Goal: Task Accomplishment & Management: Manage account settings

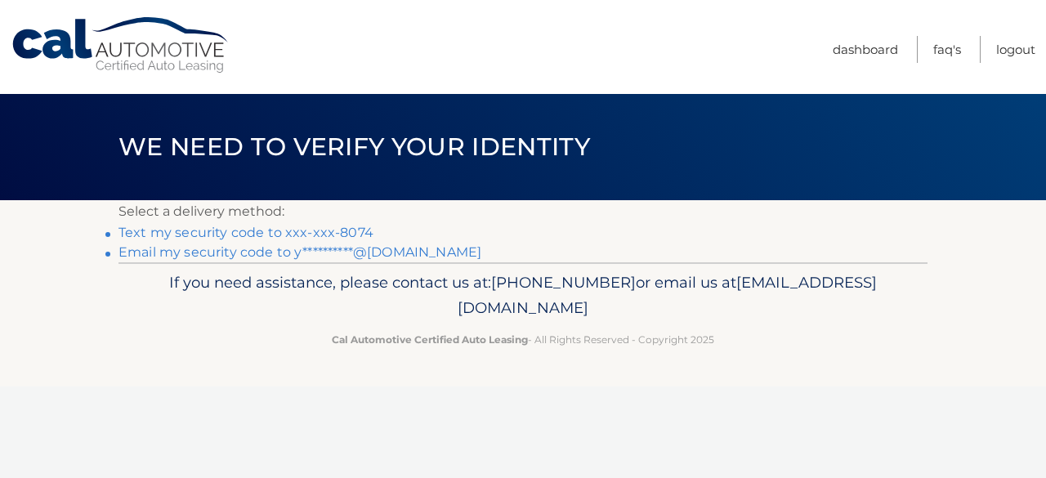
click at [197, 228] on link "Text my security code to xxx-xxx-8074" at bounding box center [246, 233] width 255 height 16
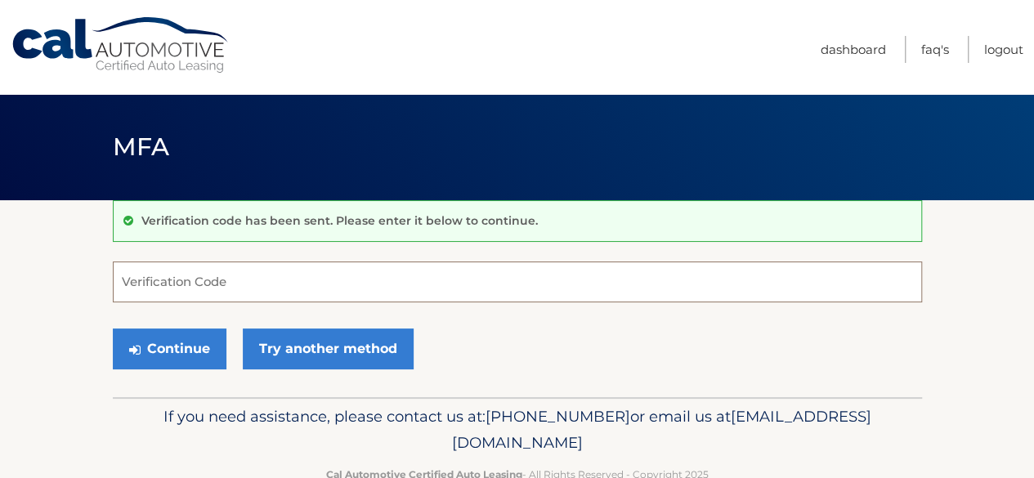
click at [196, 288] on input "Verification Code" at bounding box center [517, 282] width 809 height 41
type input "533169"
click at [113, 329] on button "Continue" at bounding box center [170, 349] width 114 height 41
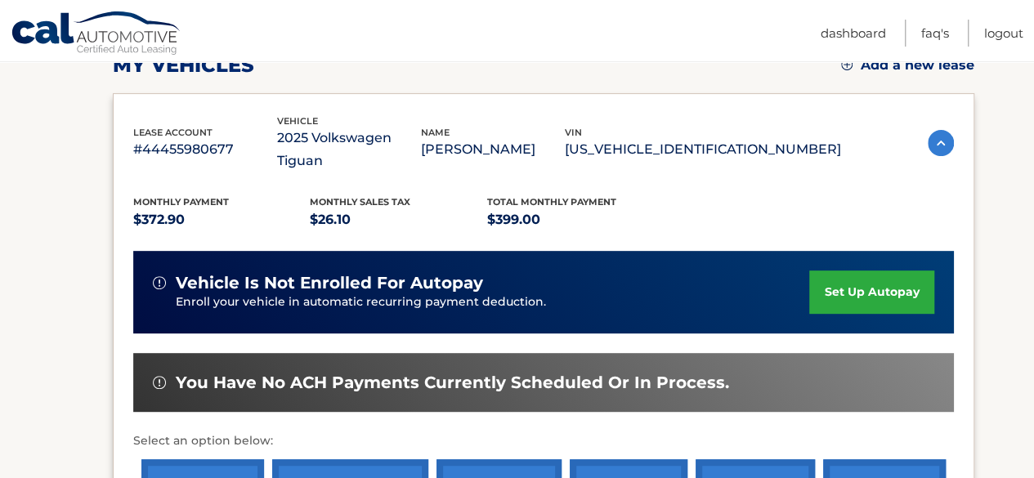
scroll to position [327, 0]
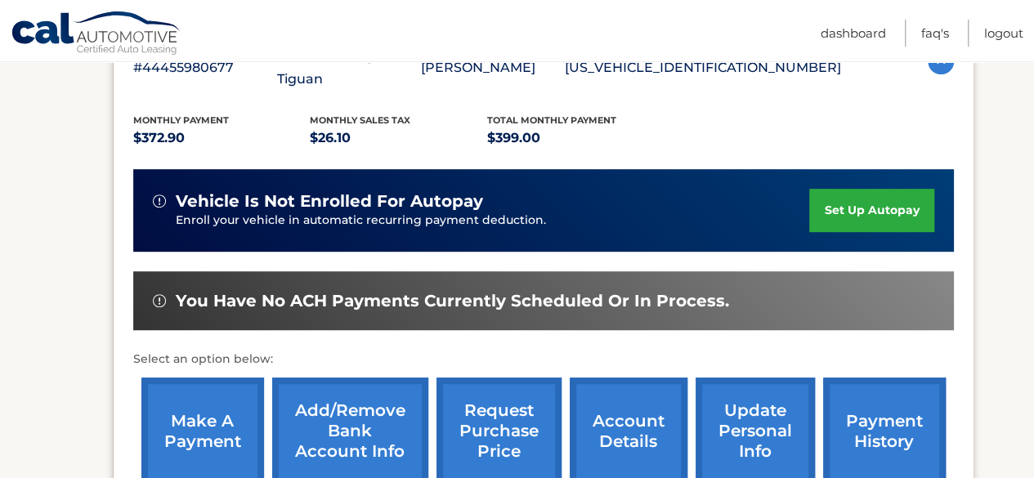
click at [189, 390] on link "make a payment" at bounding box center [202, 431] width 123 height 107
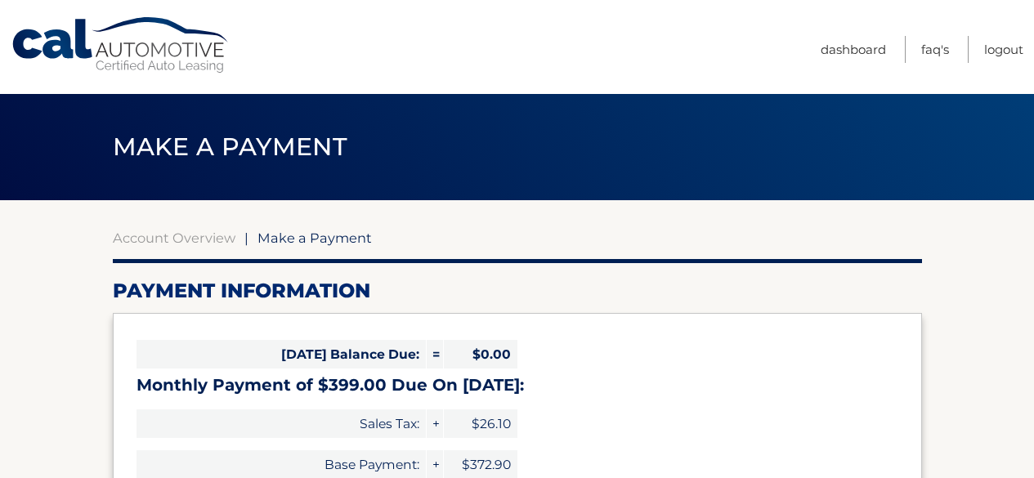
select select "YjMwNWRhMDAtZjBkYS00MjBiLWEwYWEtZjViMWU3NDAzY2U1"
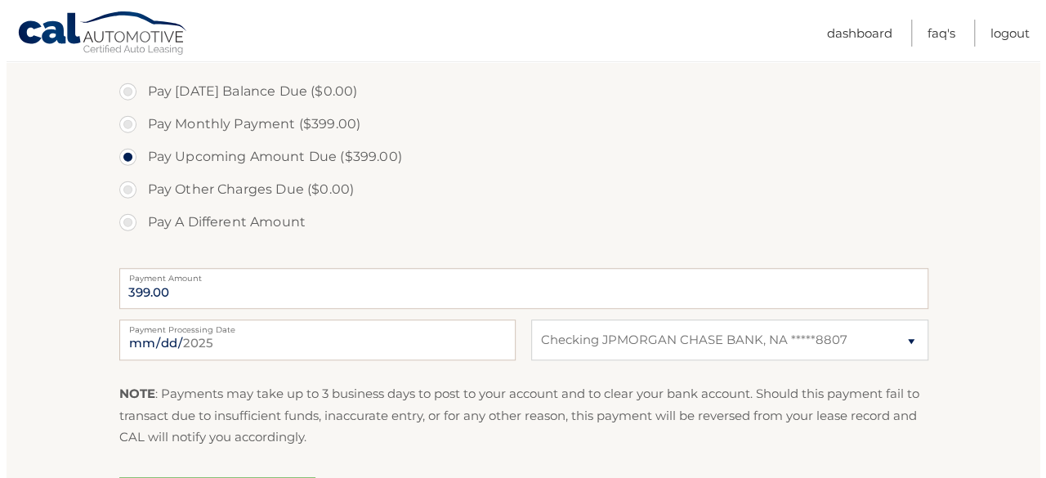
scroll to position [572, 0]
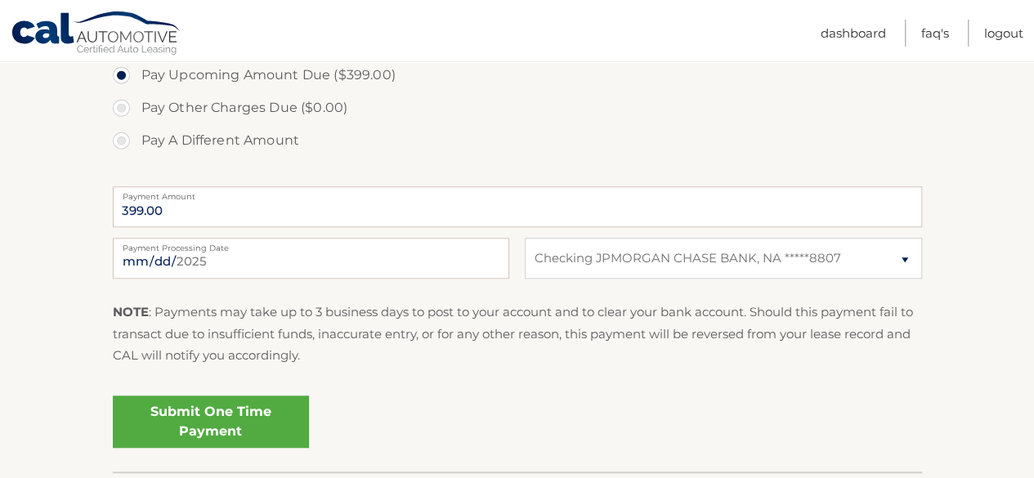
click at [232, 418] on link "Submit One Time Payment" at bounding box center [211, 422] width 196 height 52
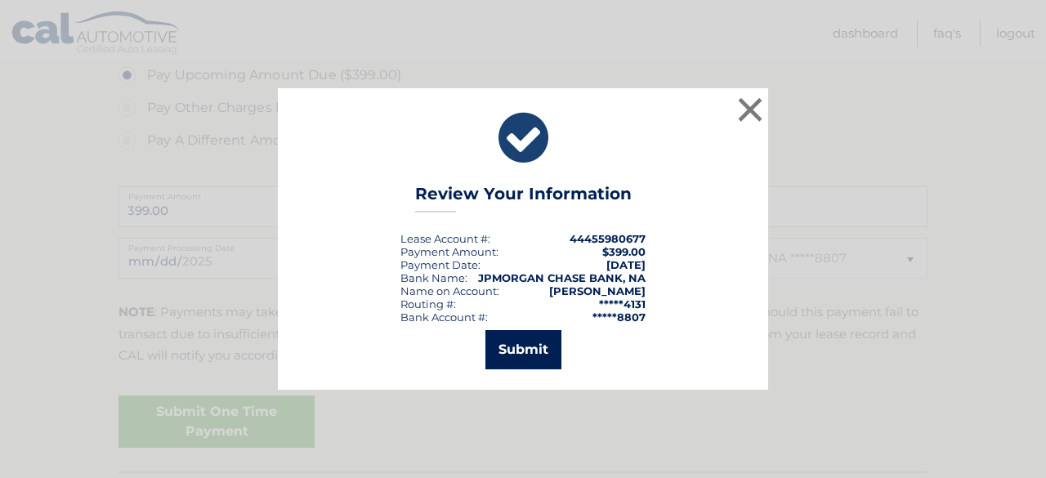
click at [498, 346] on button "Submit" at bounding box center [523, 349] width 76 height 39
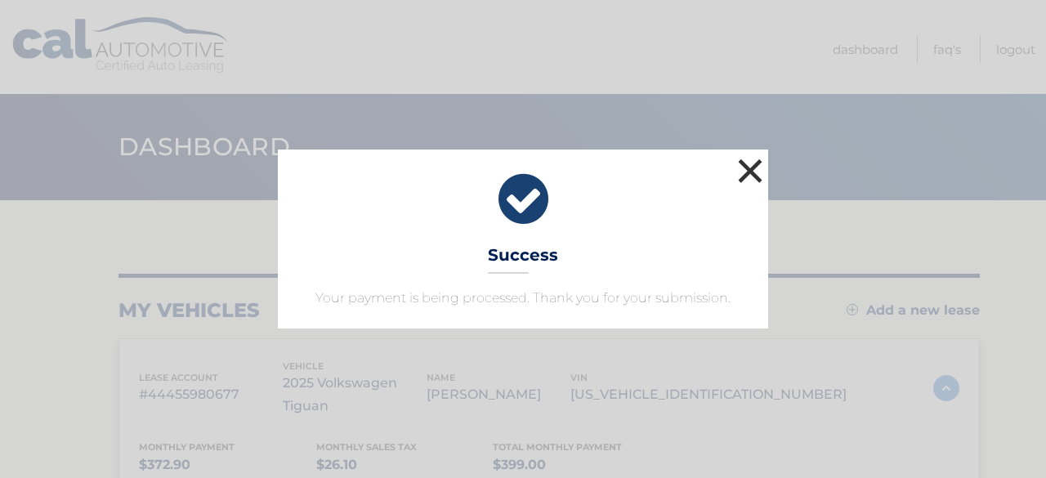
click at [743, 174] on button "×" at bounding box center [750, 170] width 33 height 33
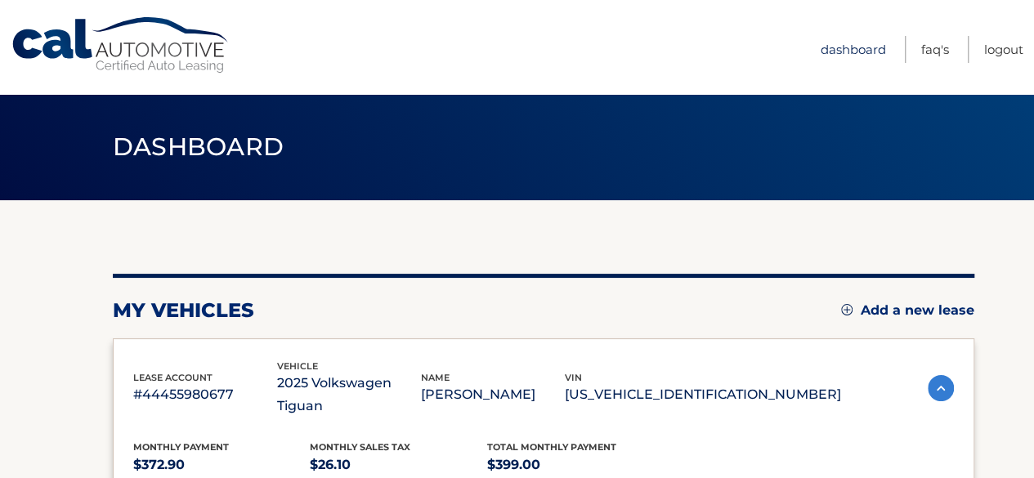
click at [866, 47] on link "Dashboard" at bounding box center [853, 49] width 65 height 27
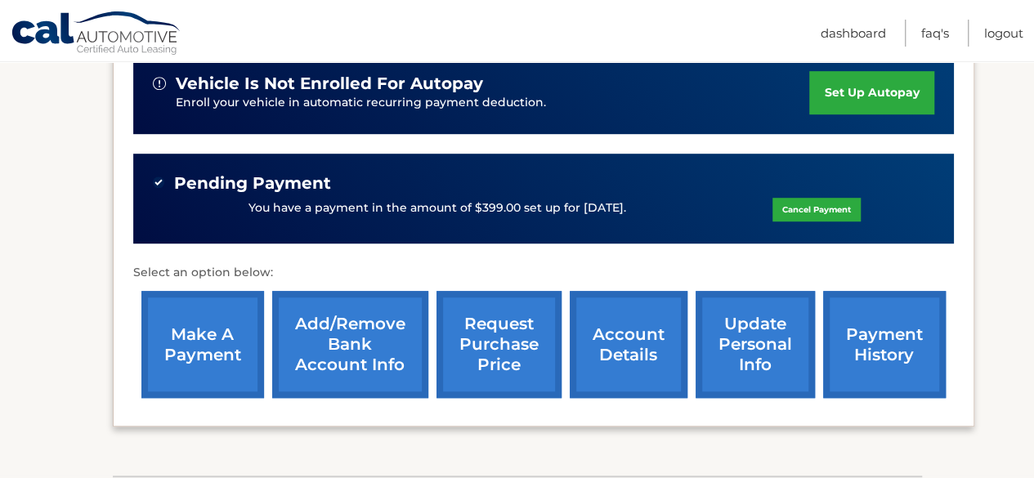
scroll to position [490, 0]
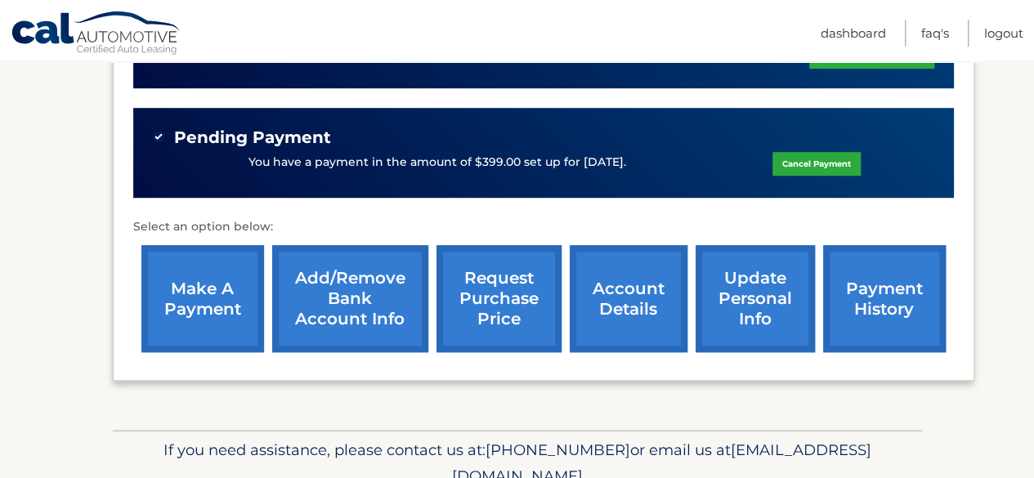
click at [872, 274] on link "payment history" at bounding box center [884, 298] width 123 height 107
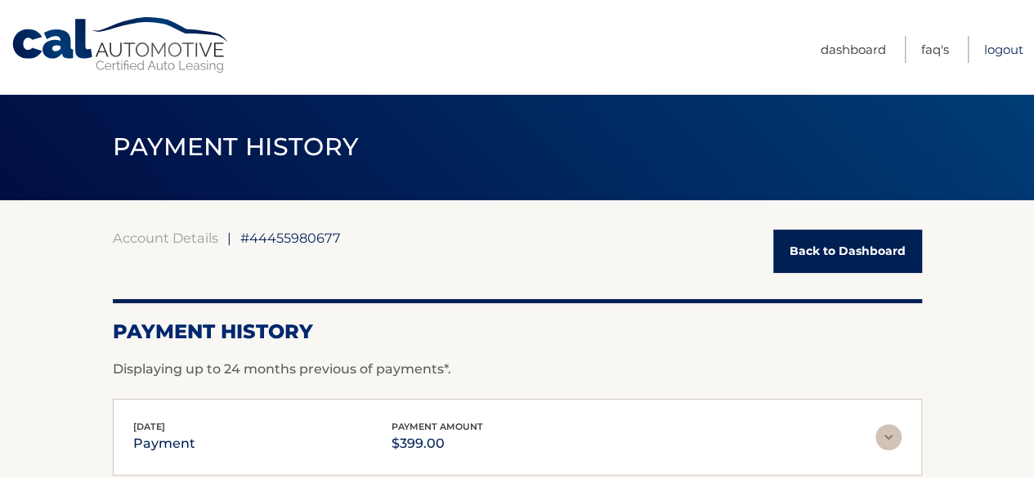
click at [999, 45] on link "Logout" at bounding box center [1003, 49] width 39 height 27
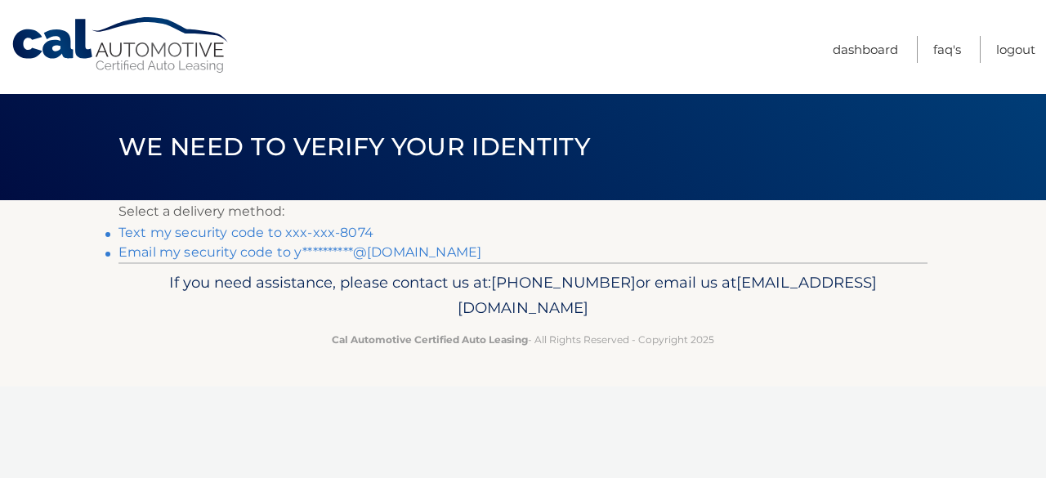
click at [173, 233] on link "Text my security code to xxx-xxx-8074" at bounding box center [246, 233] width 255 height 16
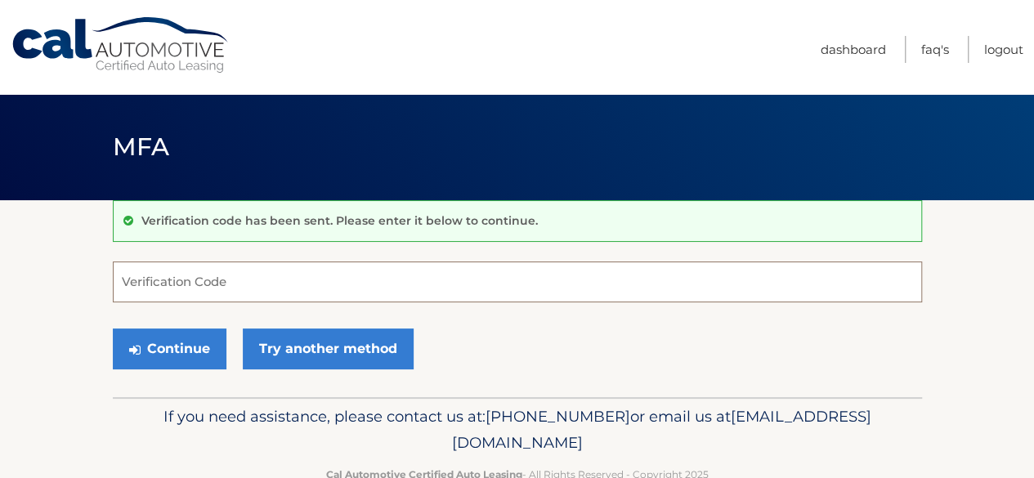
click at [187, 282] on input "Verification Code" at bounding box center [517, 282] width 809 height 41
click at [1018, 47] on link "Logout" at bounding box center [1003, 49] width 39 height 27
